Goal: Book appointment/travel/reservation

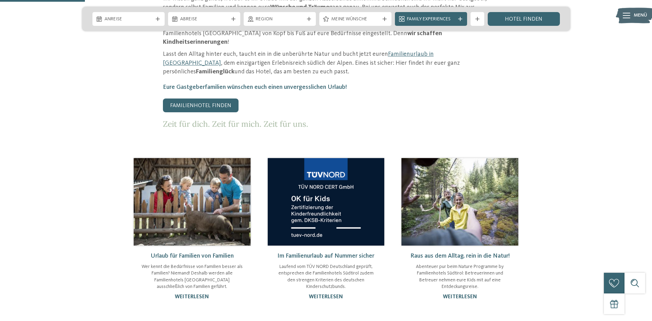
scroll to position [413, 0]
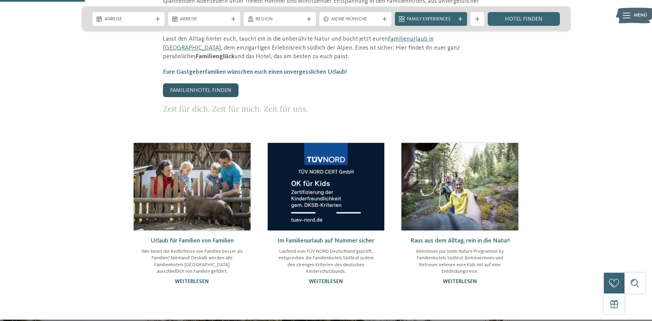
click at [198, 83] on link "Familienhotel finden" at bounding box center [201, 90] width 76 height 14
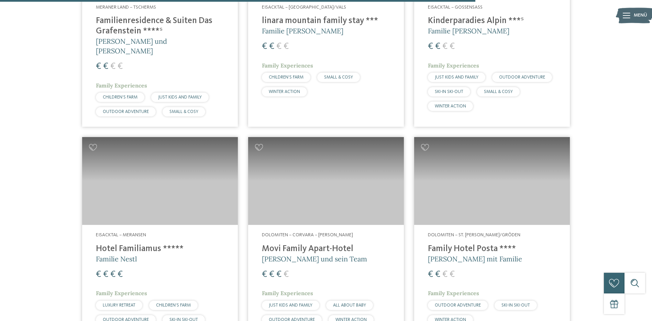
scroll to position [1719, 0]
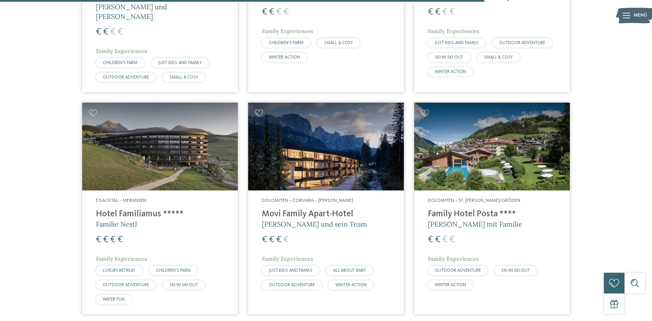
click at [320, 153] on img at bounding box center [326, 146] width 156 height 88
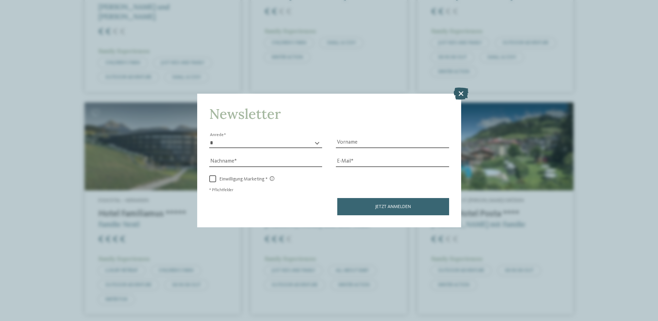
click at [460, 90] on icon at bounding box center [460, 93] width 15 height 12
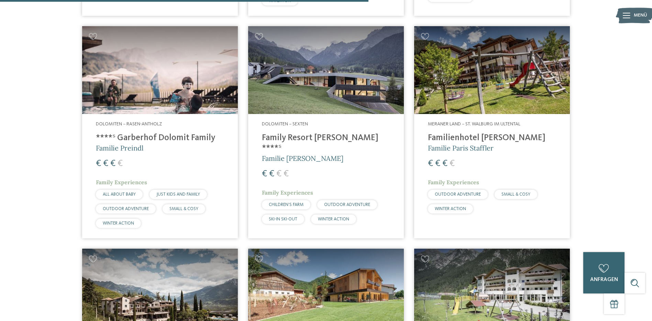
scroll to position [1307, 0]
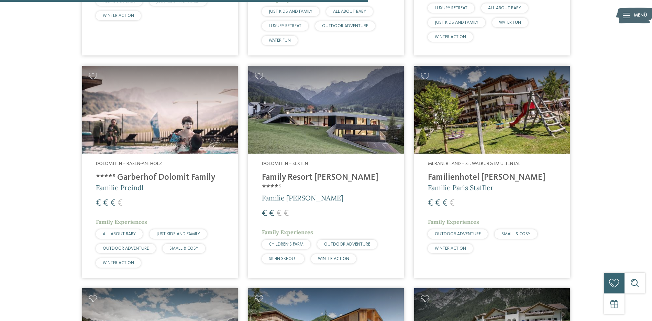
click at [195, 98] on img at bounding box center [160, 110] width 156 height 88
click at [307, 174] on h4 "Family Resort [PERSON_NAME] ****ˢ" at bounding box center [326, 182] width 128 height 21
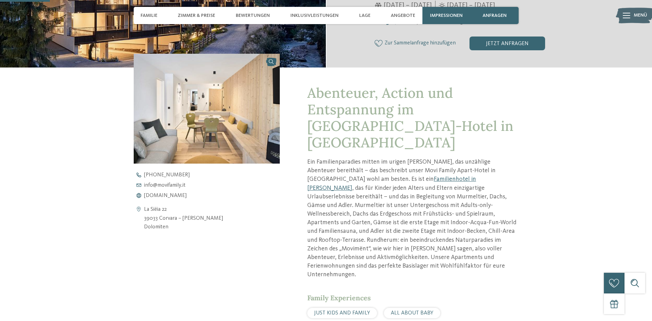
scroll to position [241, 0]
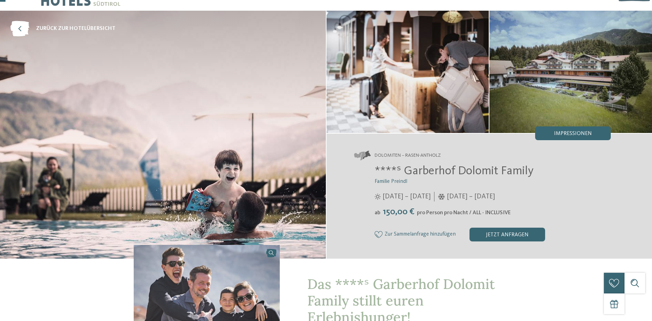
scroll to position [34, 0]
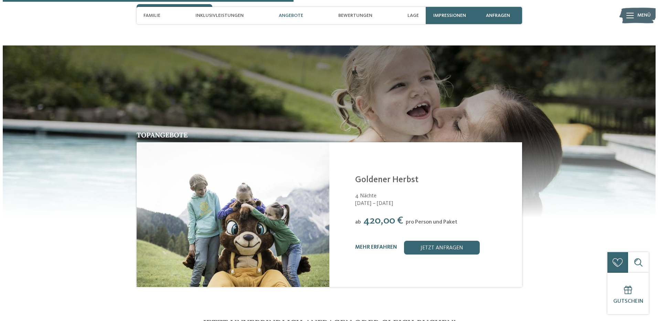
scroll to position [1032, 0]
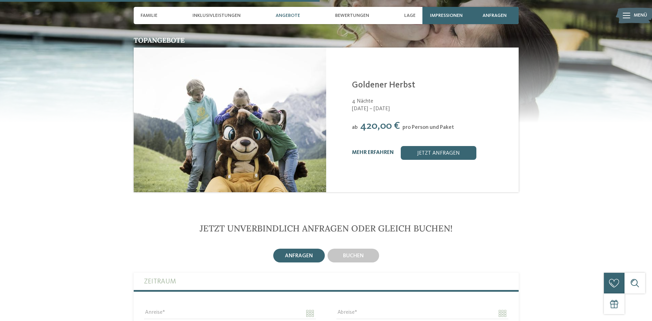
click at [381, 150] on link "mehr erfahren" at bounding box center [373, 153] width 42 height 6
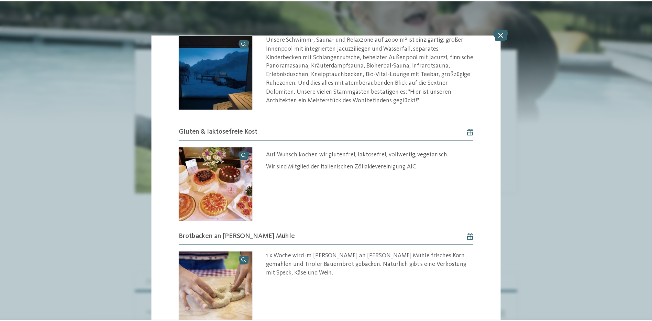
scroll to position [740, 0]
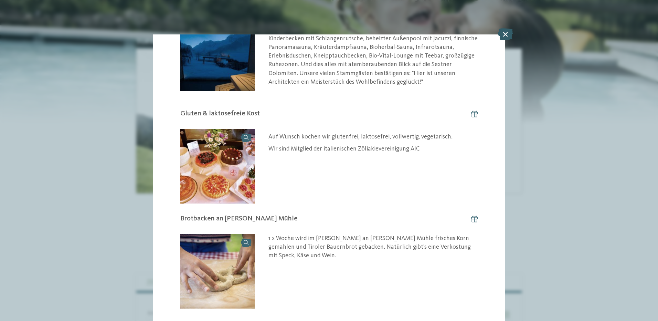
click at [506, 28] on icon at bounding box center [505, 34] width 15 height 12
